Goal: Find specific page/section: Find specific page/section

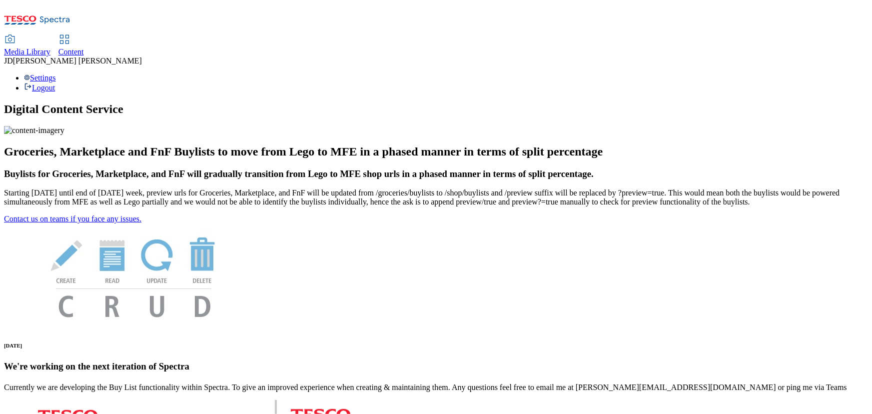
click at [50, 47] on span "Media Library" at bounding box center [27, 51] width 46 height 8
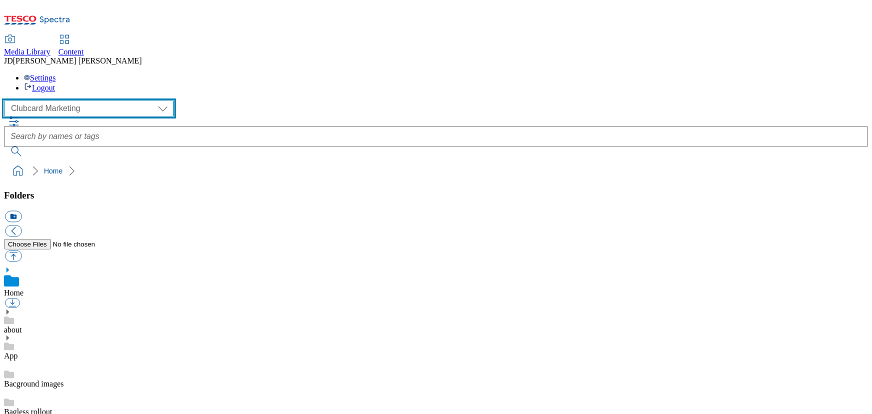
click at [85, 100] on select "Clubcard Marketing Dotcom UK FnF Stores GHS Marketing UK GHS Product UK Realfood" at bounding box center [89, 108] width 170 height 16
click at [70, 100] on select "Clubcard Marketing Dotcom UK FnF Stores GHS Marketing UK GHS Product UK Realfood" at bounding box center [89, 108] width 170 height 16
select select "flare-ghs-mktg"
click at [6, 100] on select "Clubcard Marketing Dotcom UK FnF Stores GHS Marketing UK GHS Product UK Realfood" at bounding box center [89, 108] width 170 height 16
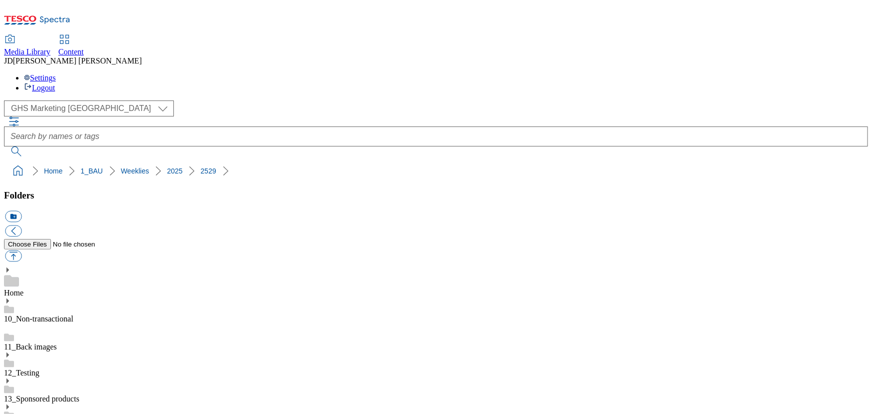
drag, startPoint x: 627, startPoint y: 171, endPoint x: 623, endPoint y: 165, distance: 7.9
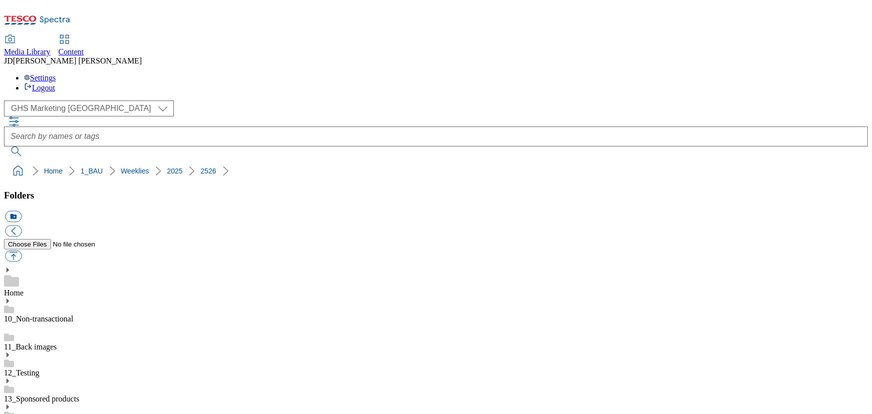
scroll to position [454, 0]
